Goal: Task Accomplishment & Management: Manage account settings

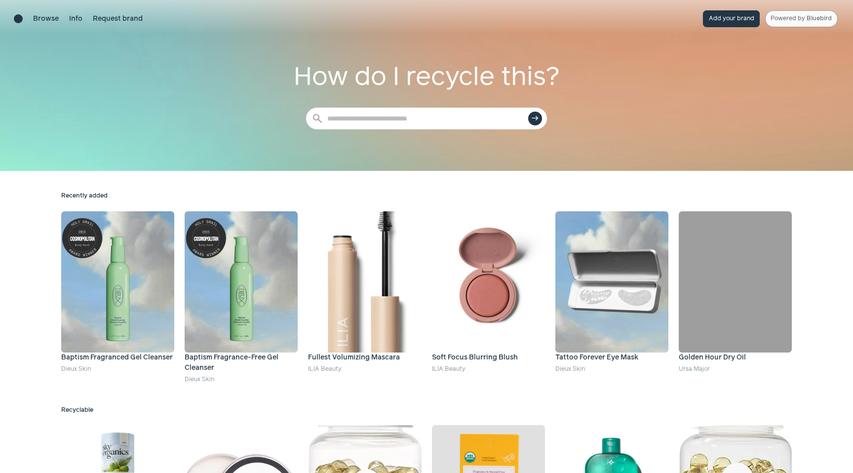
click at [793, 14] on link "Powered by Bluebird" at bounding box center [801, 18] width 73 height 17
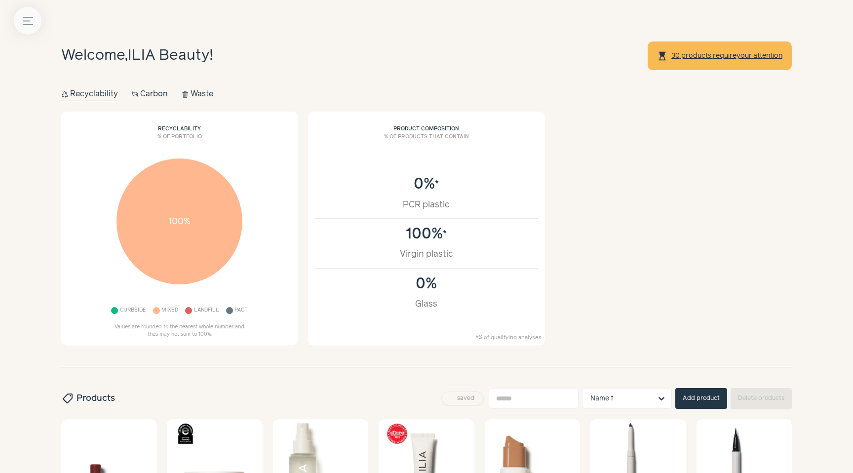
click at [35, 32] on div "Menu button" at bounding box center [28, 21] width 28 height 28
click at [25, 20] on icon "button" at bounding box center [28, 20] width 10 height 7
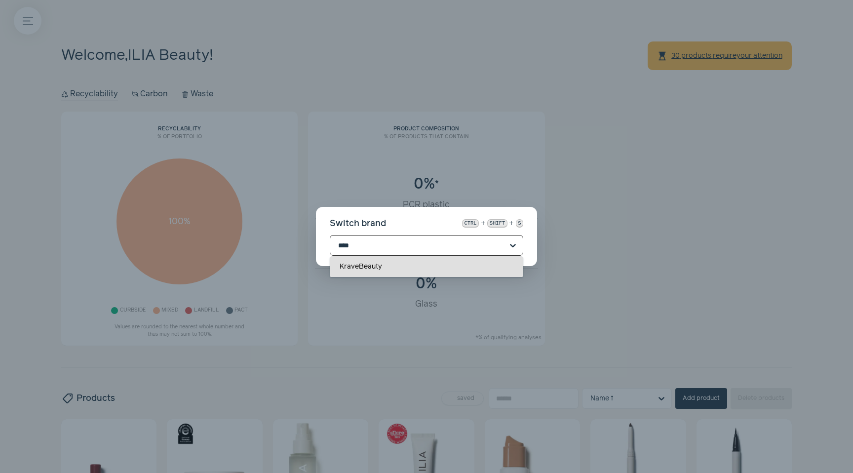
type input "*****"
click at [408, 267] on div "KraveBeauty" at bounding box center [427, 266] width 194 height 21
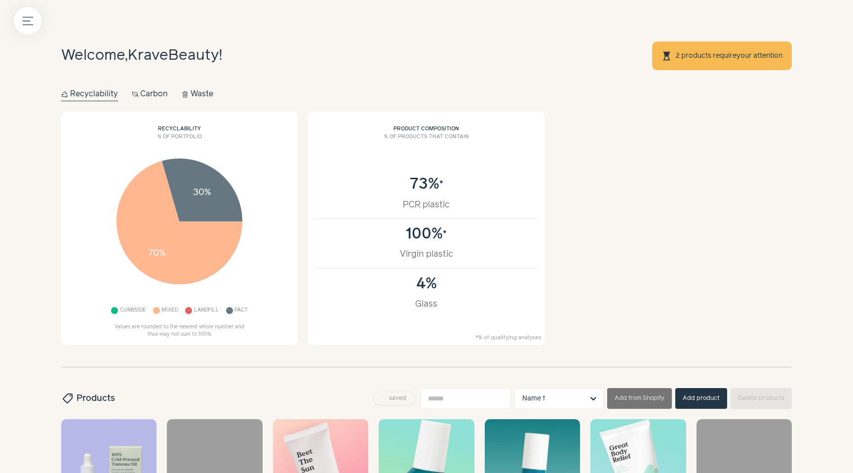
click at [712, 52] on link "2 products require your attention" at bounding box center [729, 56] width 108 height 8
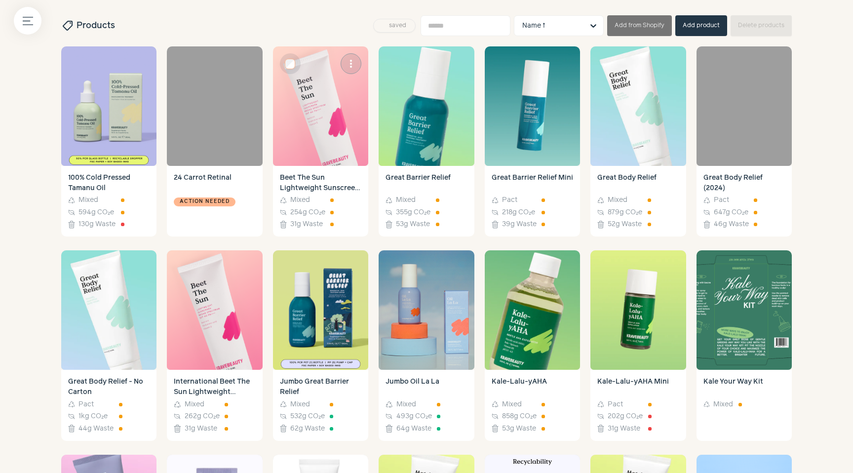
scroll to position [378, 0]
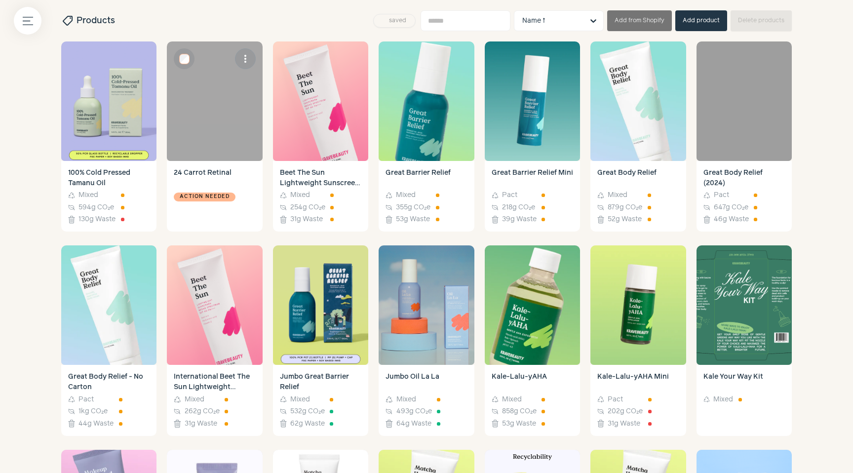
click at [206, 202] on div "Action needed" at bounding box center [214, 207] width 81 height 35
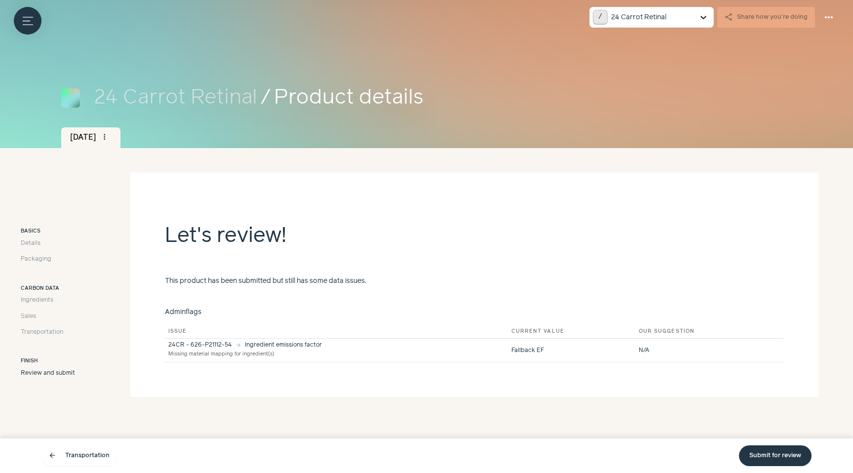
click at [778, 449] on link "Submit for review" at bounding box center [775, 455] width 73 height 21
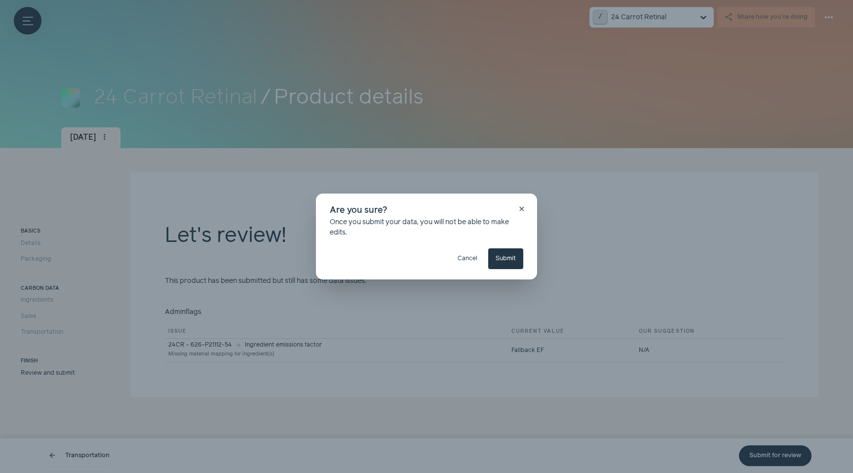
click at [460, 259] on button "Cancel" at bounding box center [467, 258] width 35 height 21
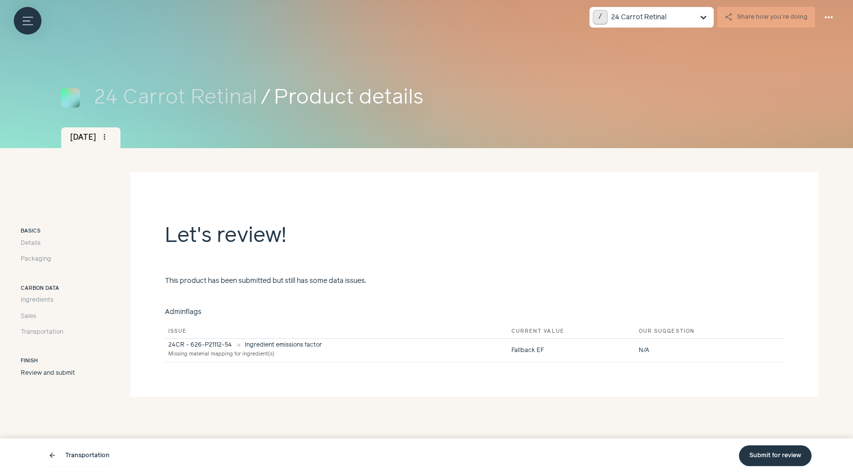
click at [784, 456] on link "Submit for review" at bounding box center [775, 455] width 73 height 21
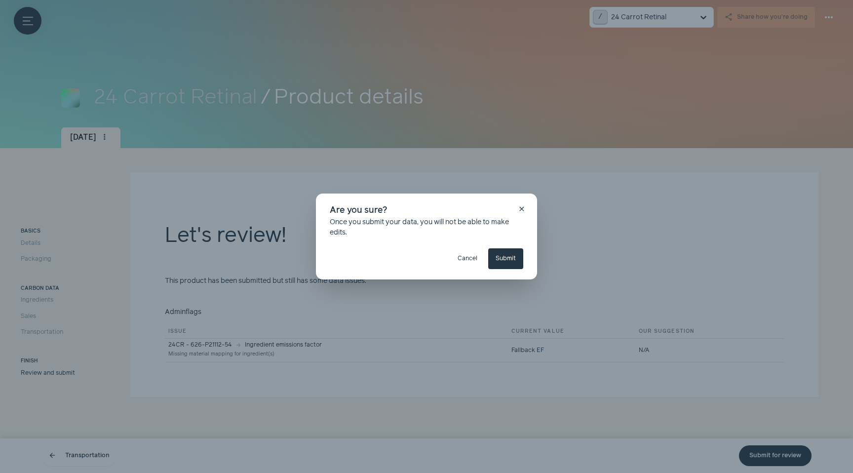
click at [514, 256] on button "Submit" at bounding box center [505, 258] width 35 height 21
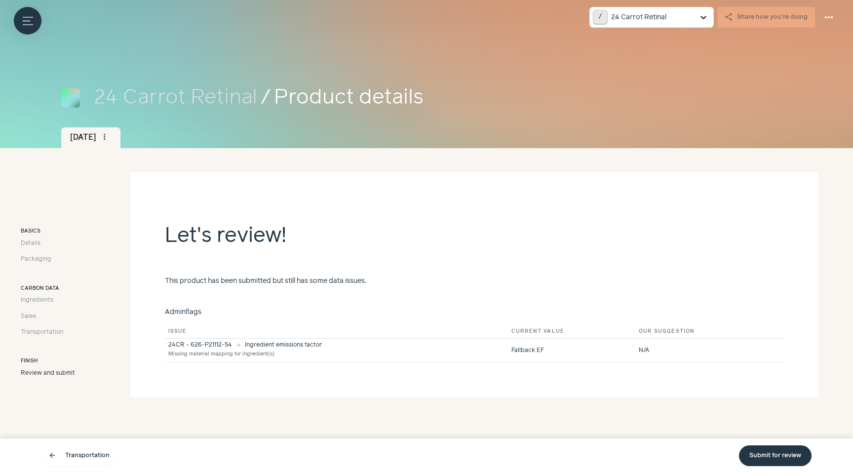
click at [753, 454] on link "Submit for review" at bounding box center [775, 455] width 73 height 21
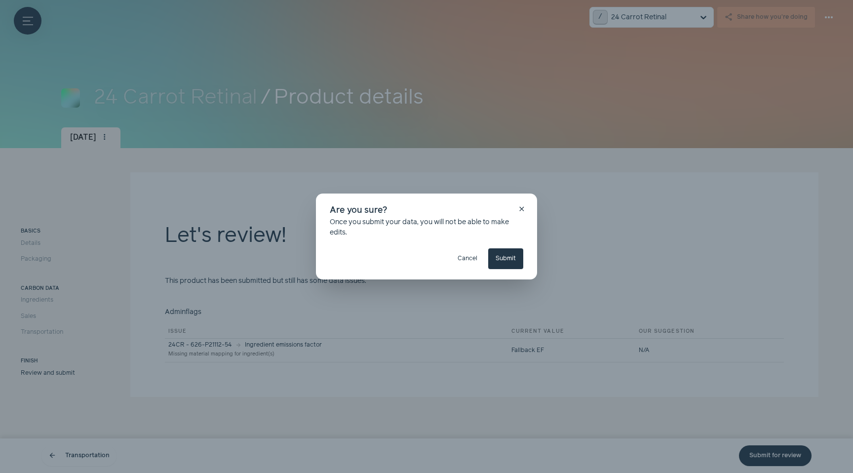
click at [512, 261] on button "Submit" at bounding box center [505, 258] width 35 height 21
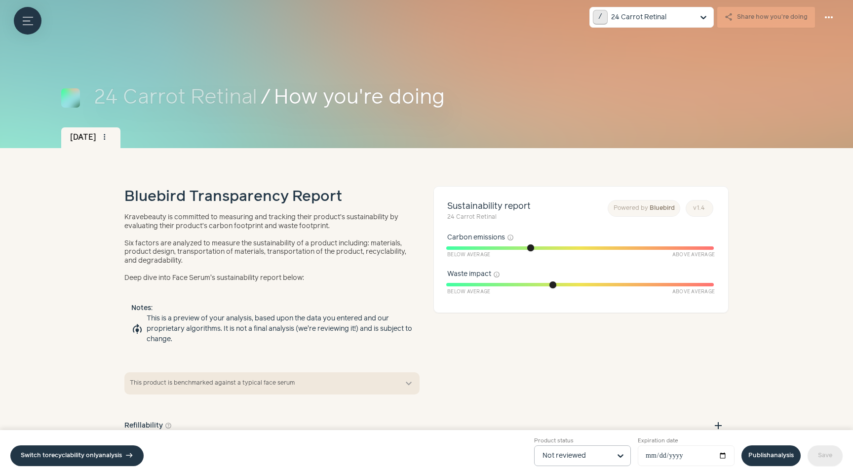
click at [611, 455] on div at bounding box center [621, 456] width 20 height 20
click at [611, 455] on input "Product status Not reviewed" at bounding box center [577, 456] width 68 height 20
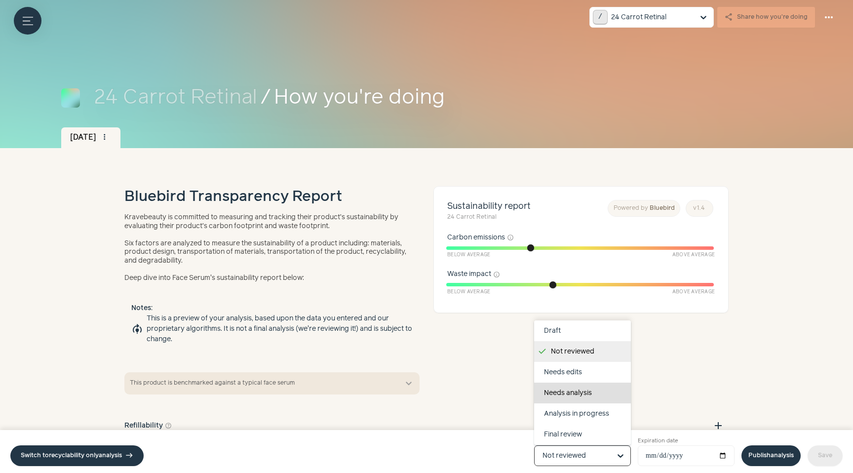
scroll to position [62, 0]
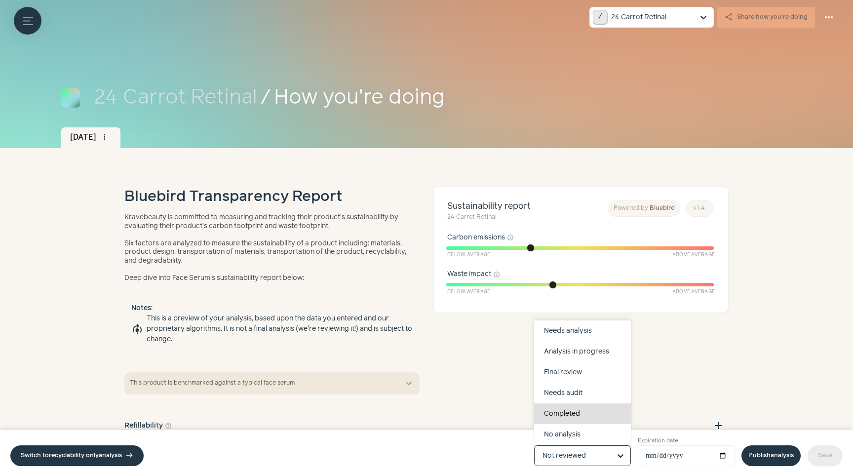
click at [585, 415] on div "Completed" at bounding box center [582, 413] width 97 height 21
click at [585, 446] on input "Product status Draft Not reviewed Needs edits Needs analysis Analysis in progre…" at bounding box center [577, 456] width 68 height 20
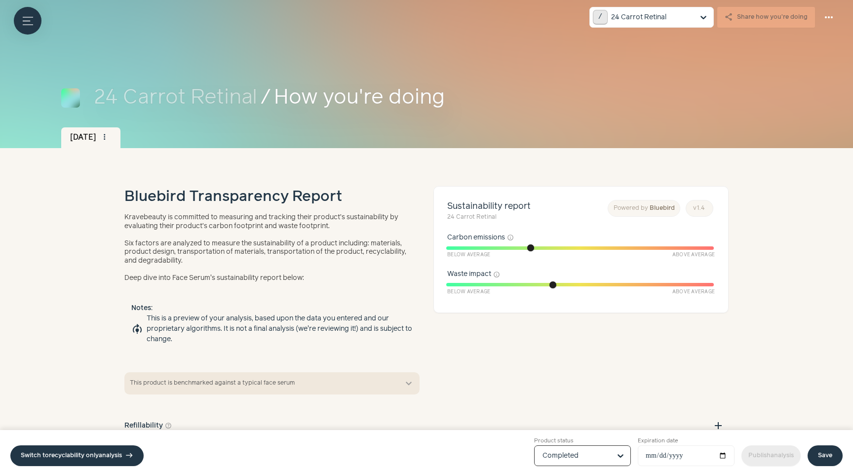
click at [829, 454] on link "Save" at bounding box center [825, 455] width 35 height 21
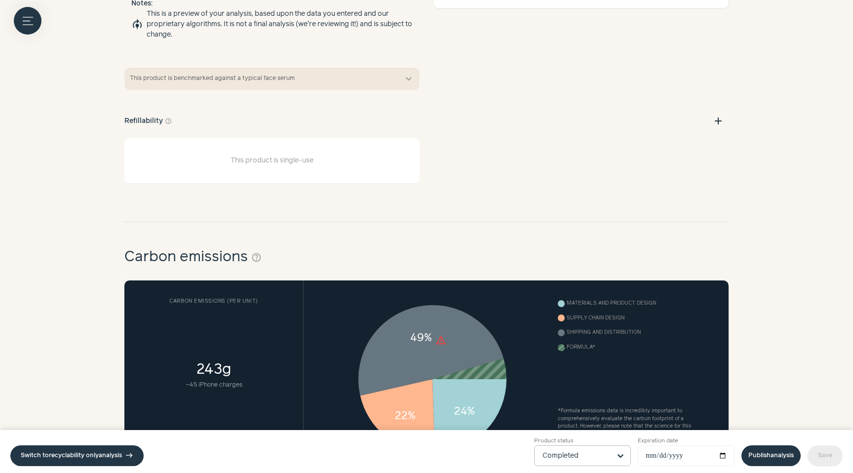
scroll to position [0, 0]
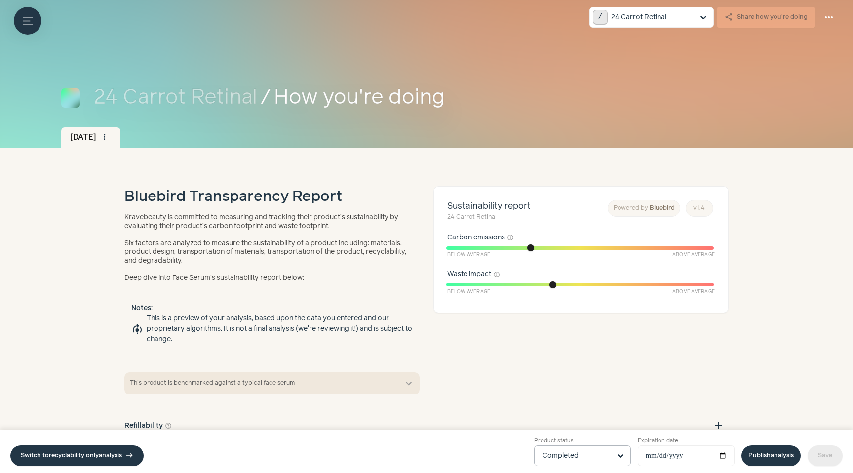
click at [754, 450] on link "Publish analysis" at bounding box center [770, 455] width 59 height 21
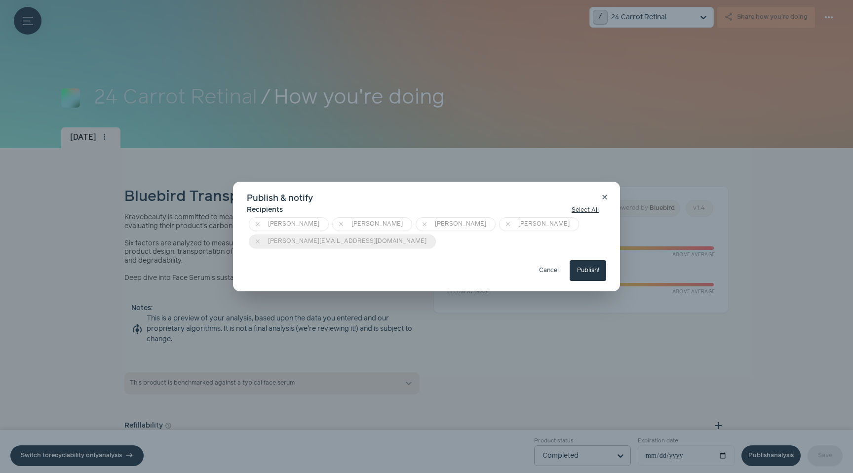
click at [261, 238] on icon "close" at bounding box center [257, 241] width 7 height 7
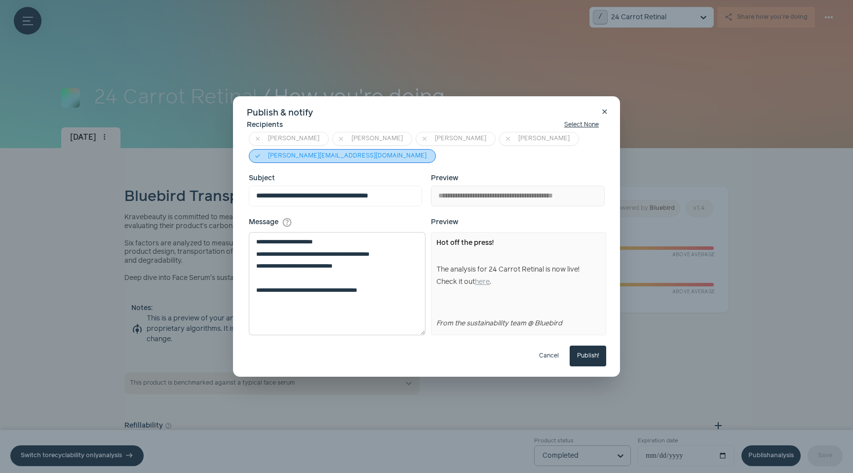
click at [550, 355] on button "Cancel" at bounding box center [549, 356] width 35 height 21
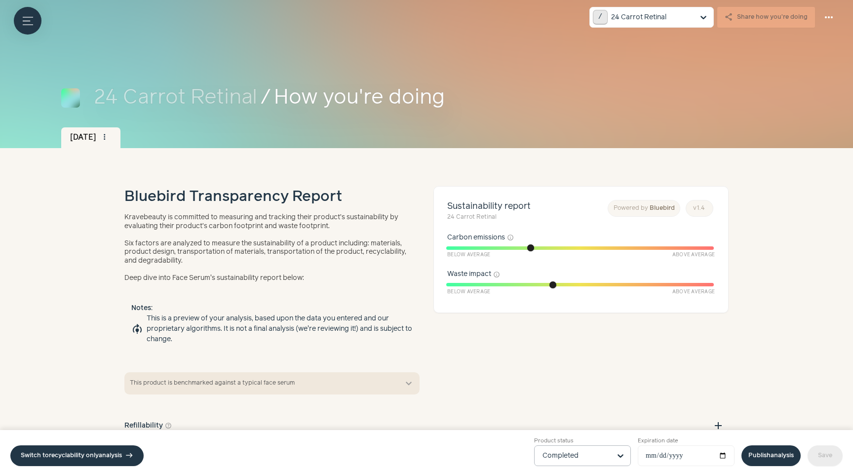
click at [758, 456] on link "Publish analysis" at bounding box center [770, 455] width 59 height 21
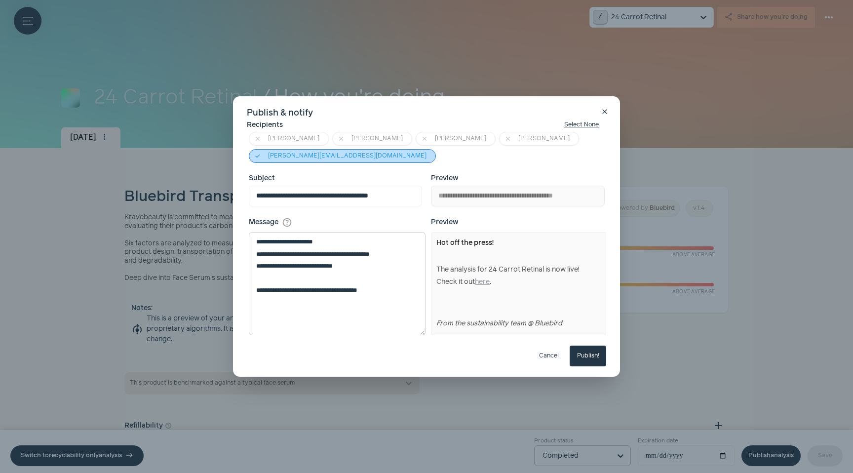
click at [430, 153] on span "alisha@kravebeauty.com" at bounding box center [347, 156] width 165 height 6
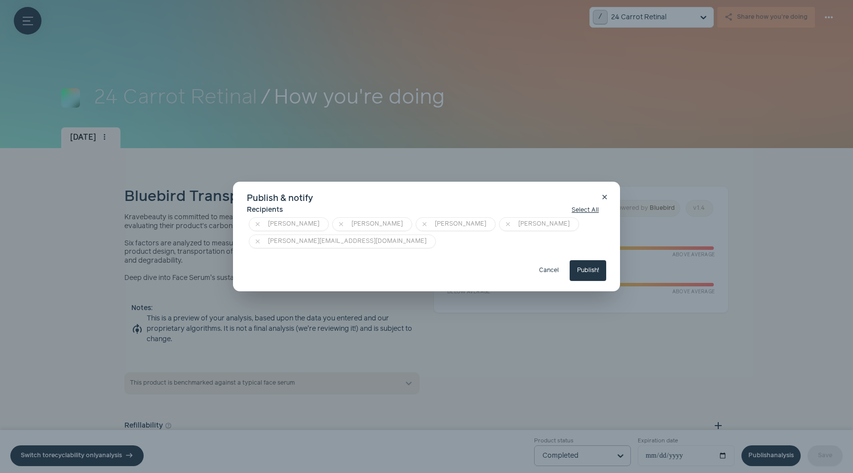
click at [586, 260] on button "Publish!" at bounding box center [588, 270] width 37 height 21
type input "**********"
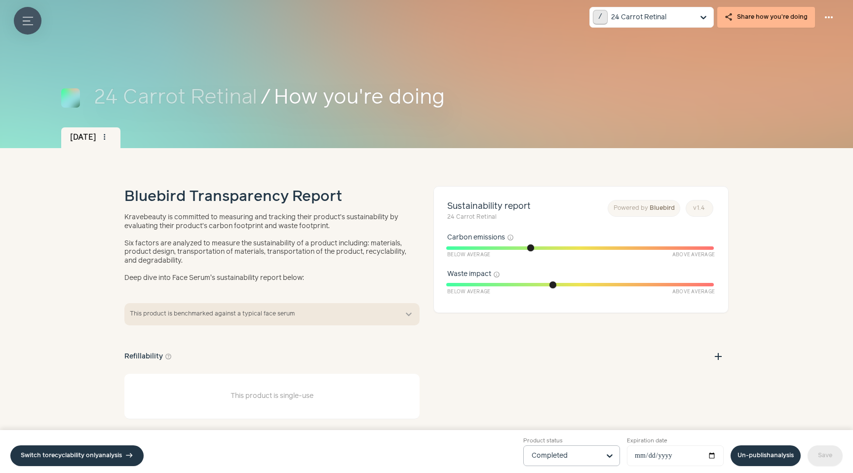
click at [14, 19] on button "Menu button" at bounding box center [28, 21] width 28 height 28
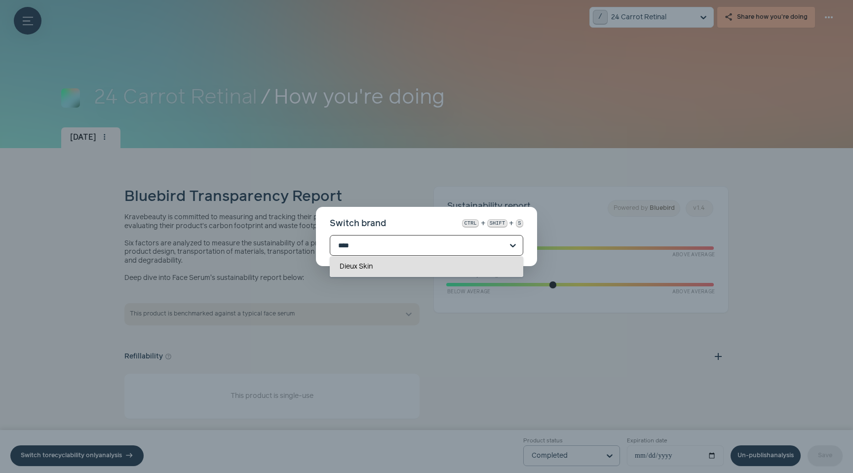
type input "***"
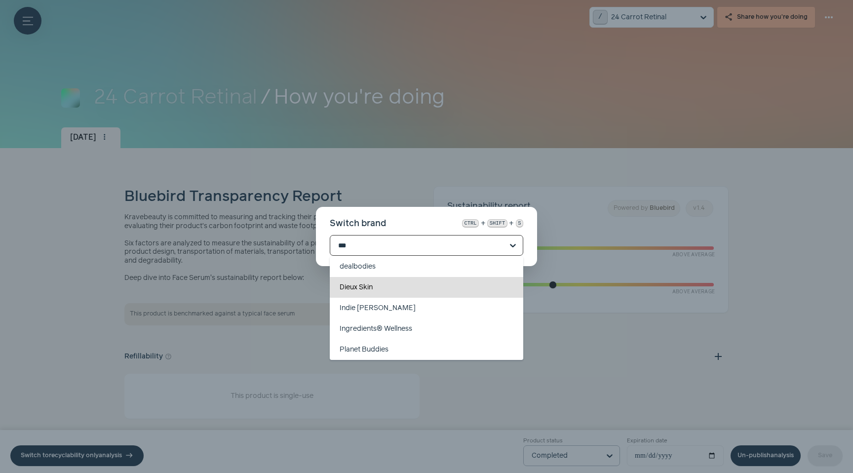
click at [367, 290] on div "Dieux Skin" at bounding box center [427, 287] width 194 height 21
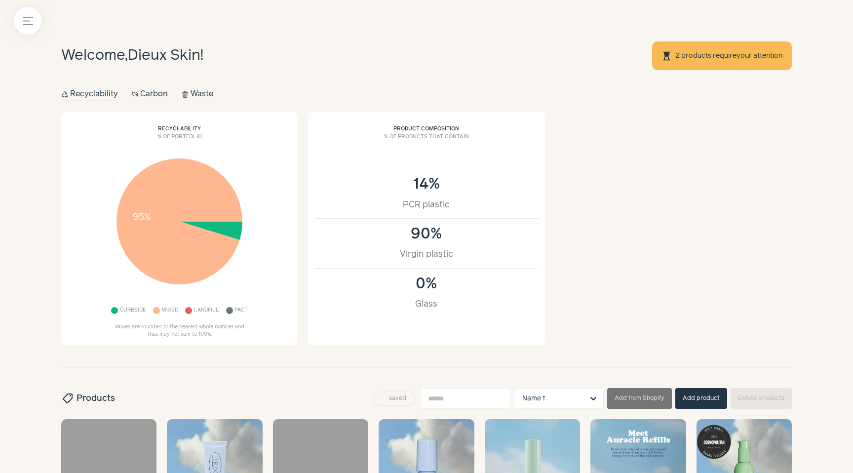
click at [702, 56] on link "2 products require your attention" at bounding box center [729, 56] width 108 height 8
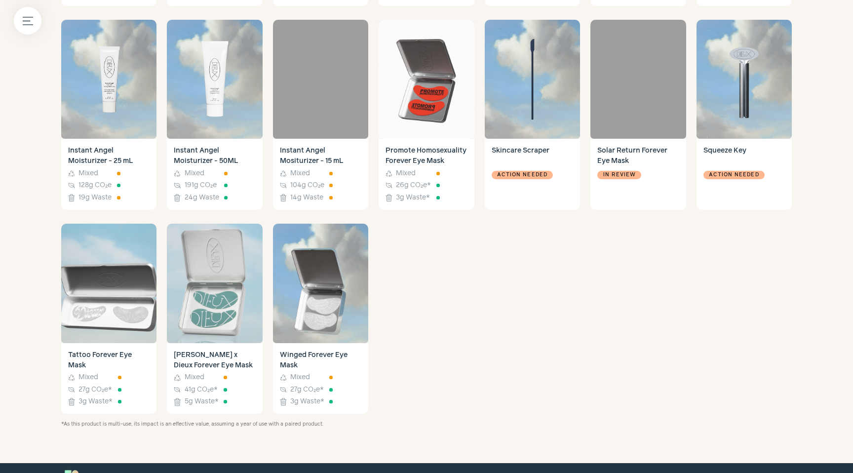
scroll to position [812, 0]
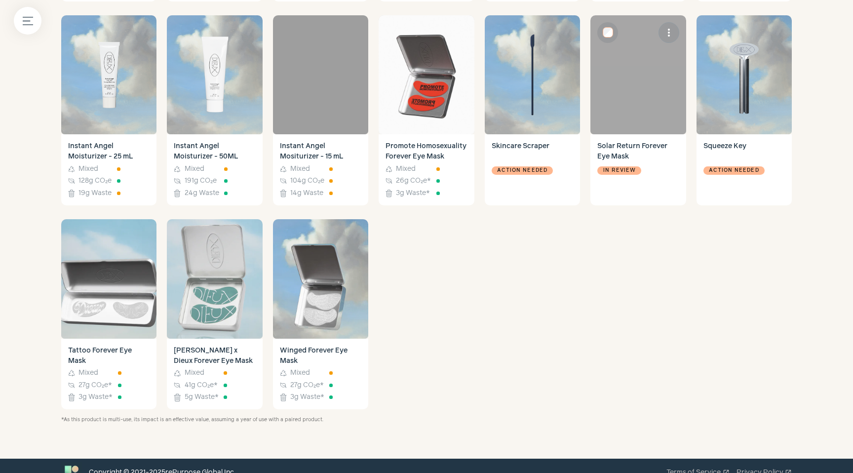
click at [619, 154] on h4 "Solar Return Forever Eye Mask" at bounding box center [637, 151] width 81 height 21
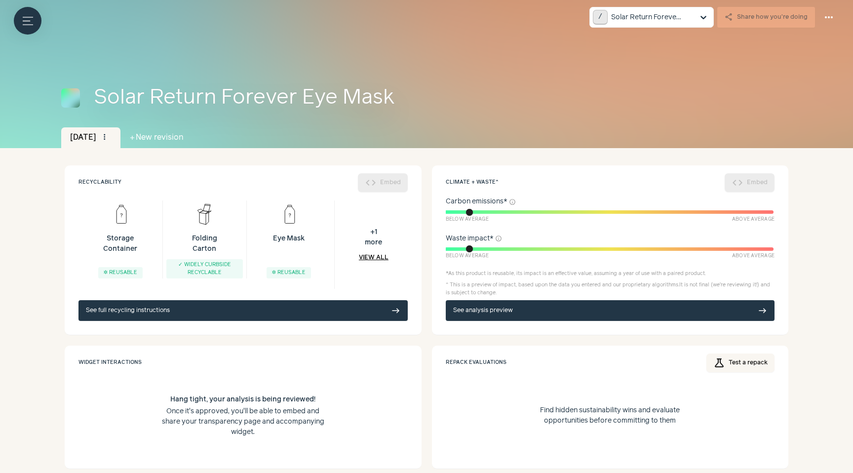
scroll to position [41, 0]
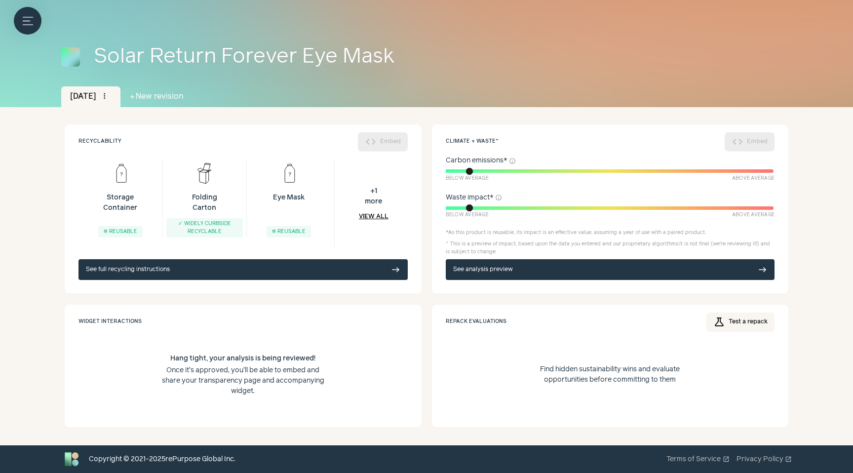
click at [811, 262] on div "Menu button / Solar Return Forever Eye Mask share Share how you're doing more_h…" at bounding box center [426, 202] width 853 height 486
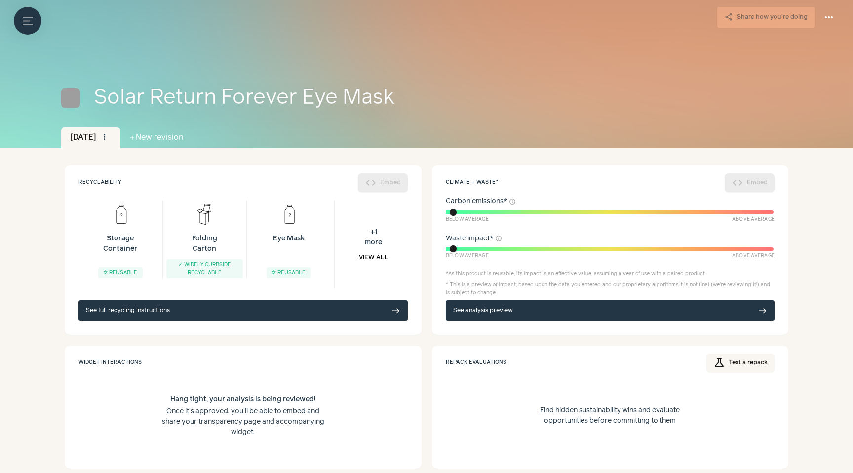
scroll to position [41, 0]
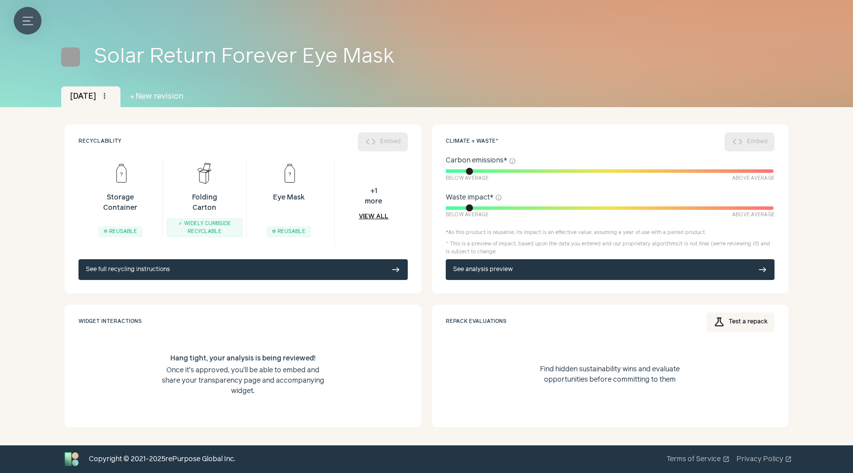
click at [33, 22] on button "Menu button" at bounding box center [28, 21] width 28 height 28
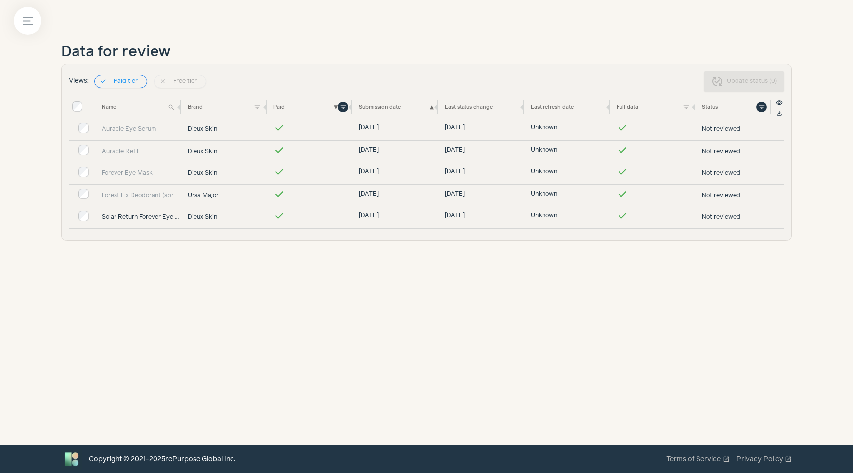
click at [135, 216] on link "Solar Return Forever Eye Mask" at bounding box center [141, 217] width 79 height 9
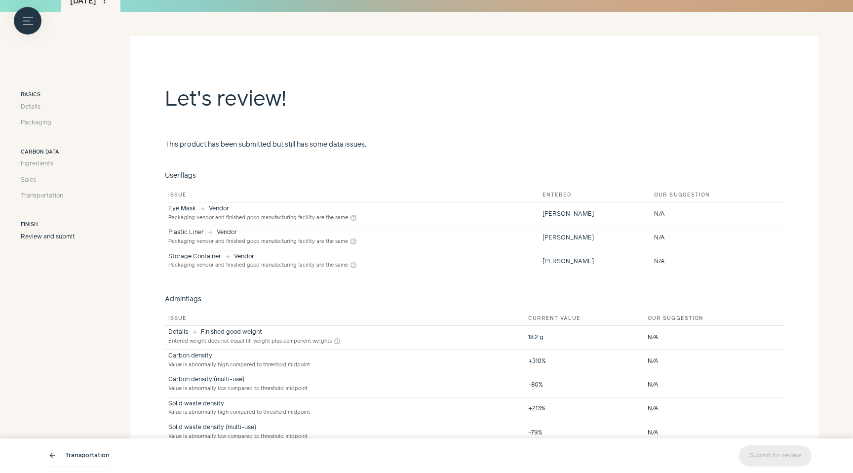
scroll to position [204, 0]
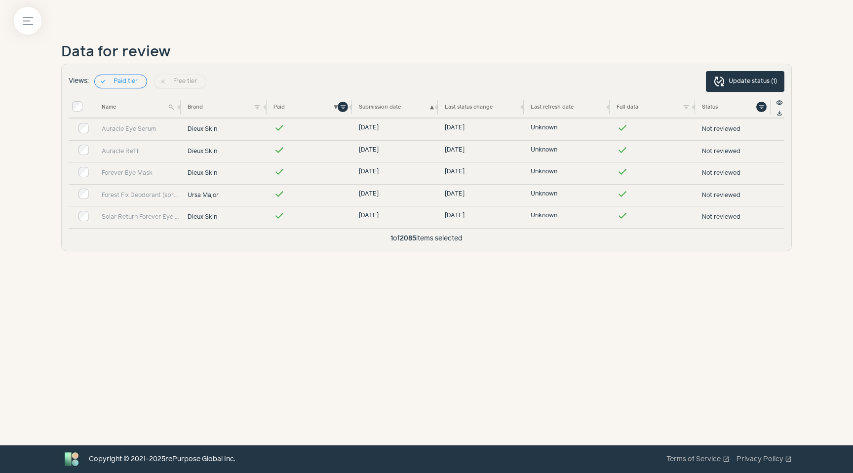
click at [753, 78] on button "published_with_changes Update status ( 1 )" at bounding box center [745, 81] width 78 height 21
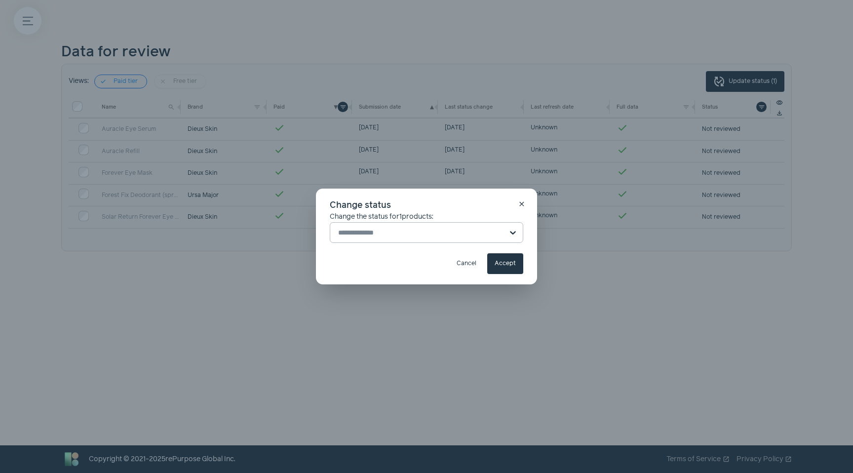
click at [386, 227] on input "text" at bounding box center [420, 233] width 165 height 20
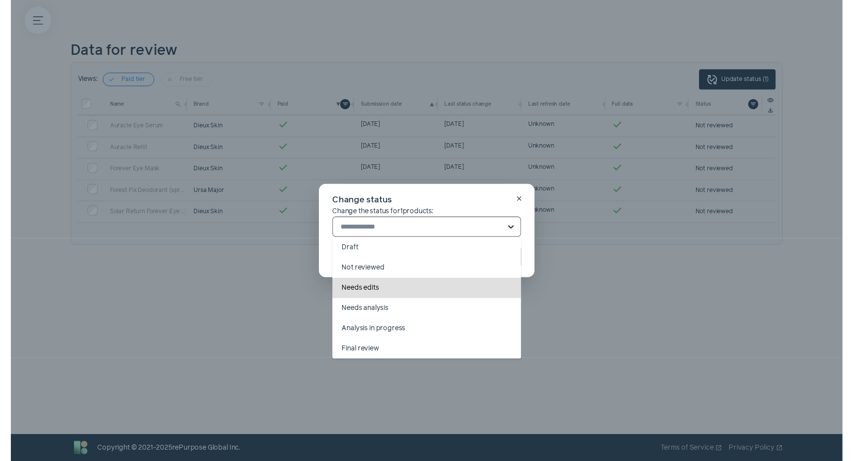
scroll to position [62, 0]
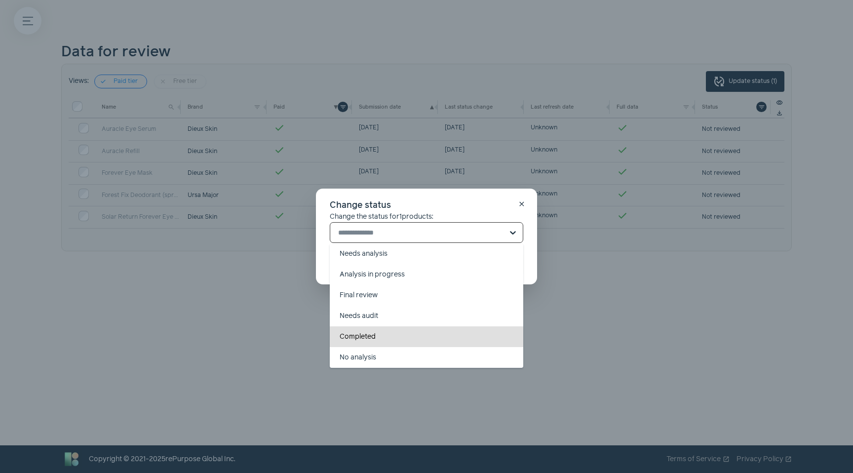
click at [385, 336] on div "Completed" at bounding box center [427, 336] width 194 height 21
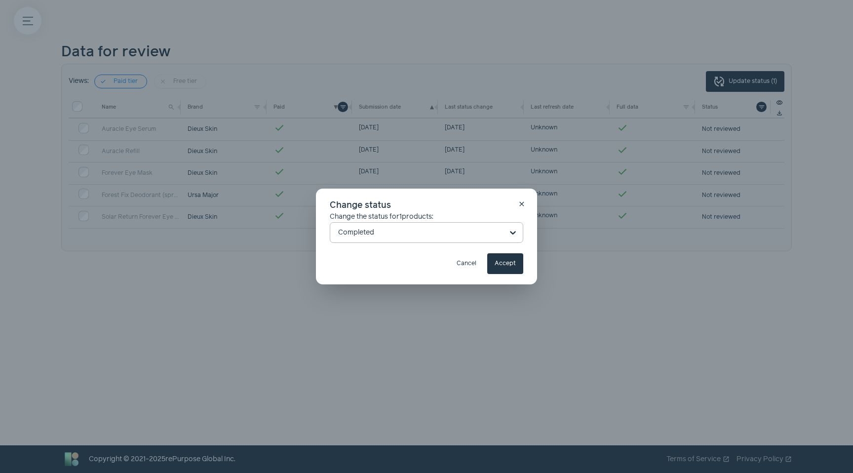
click at [502, 272] on button "Accept" at bounding box center [505, 263] width 36 height 21
